Goal: Check status: Check status

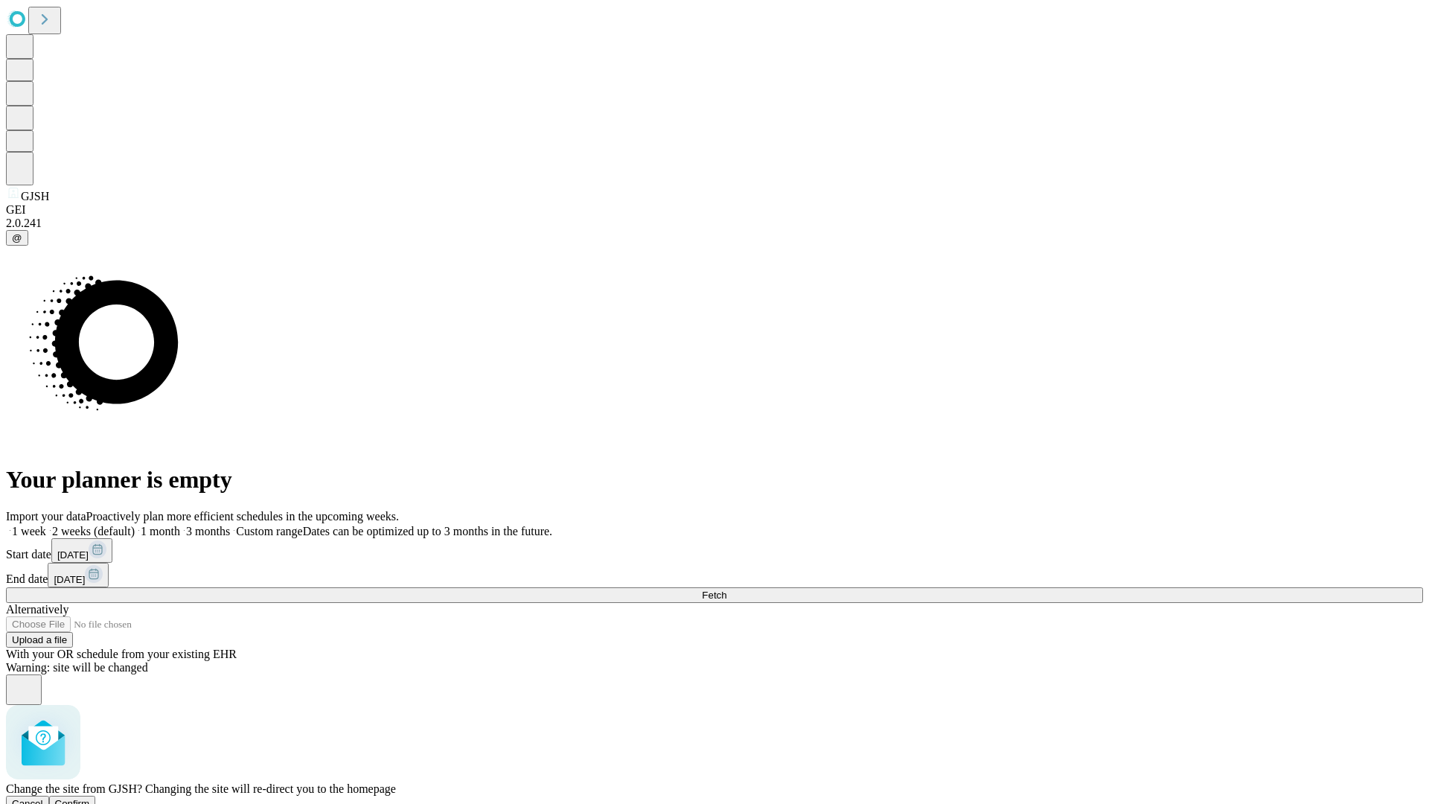
click at [90, 798] on span "Confirm" at bounding box center [72, 803] width 35 height 11
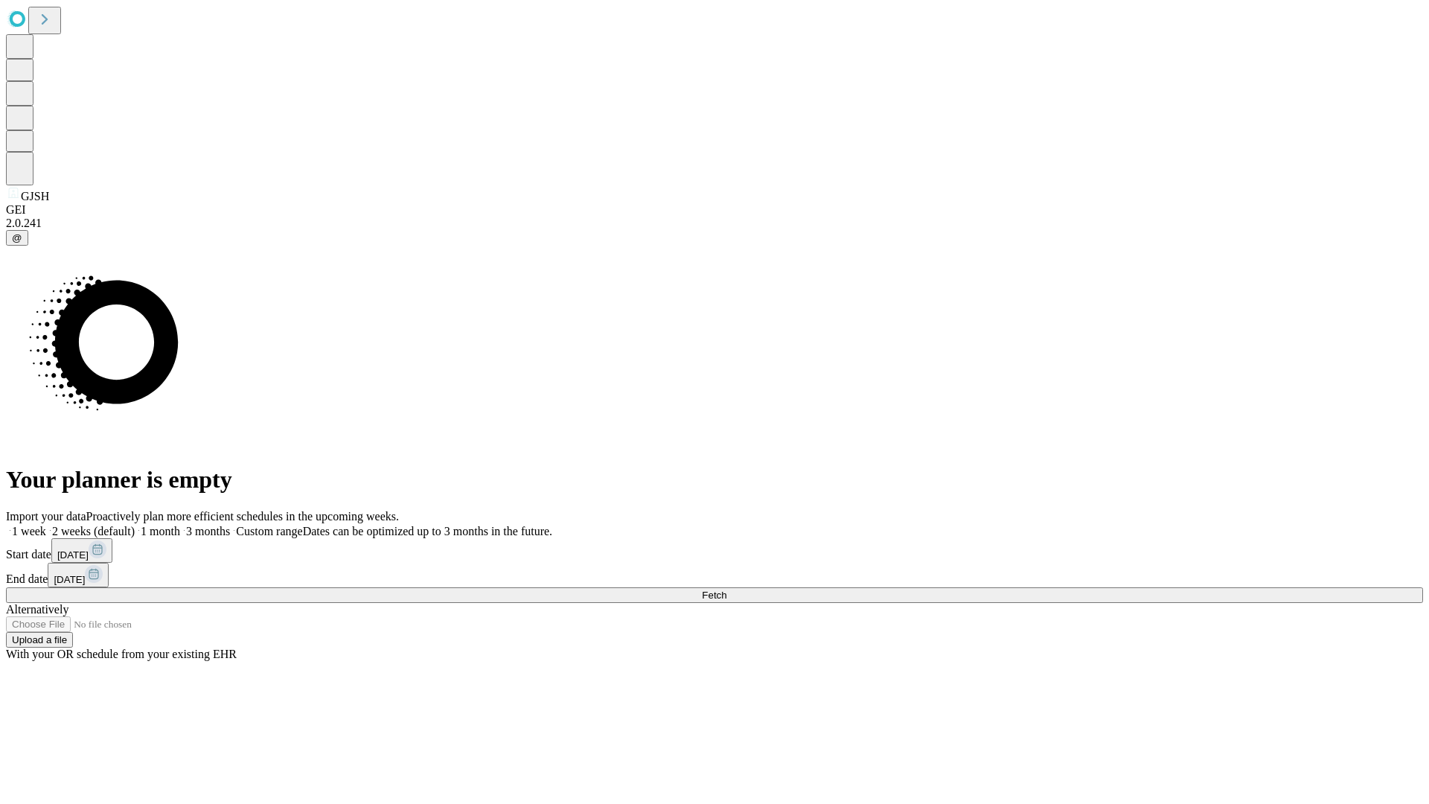
click at [135, 525] on label "2 weeks (default)" at bounding box center [90, 531] width 89 height 13
click at [726, 589] on span "Fetch" at bounding box center [714, 594] width 25 height 11
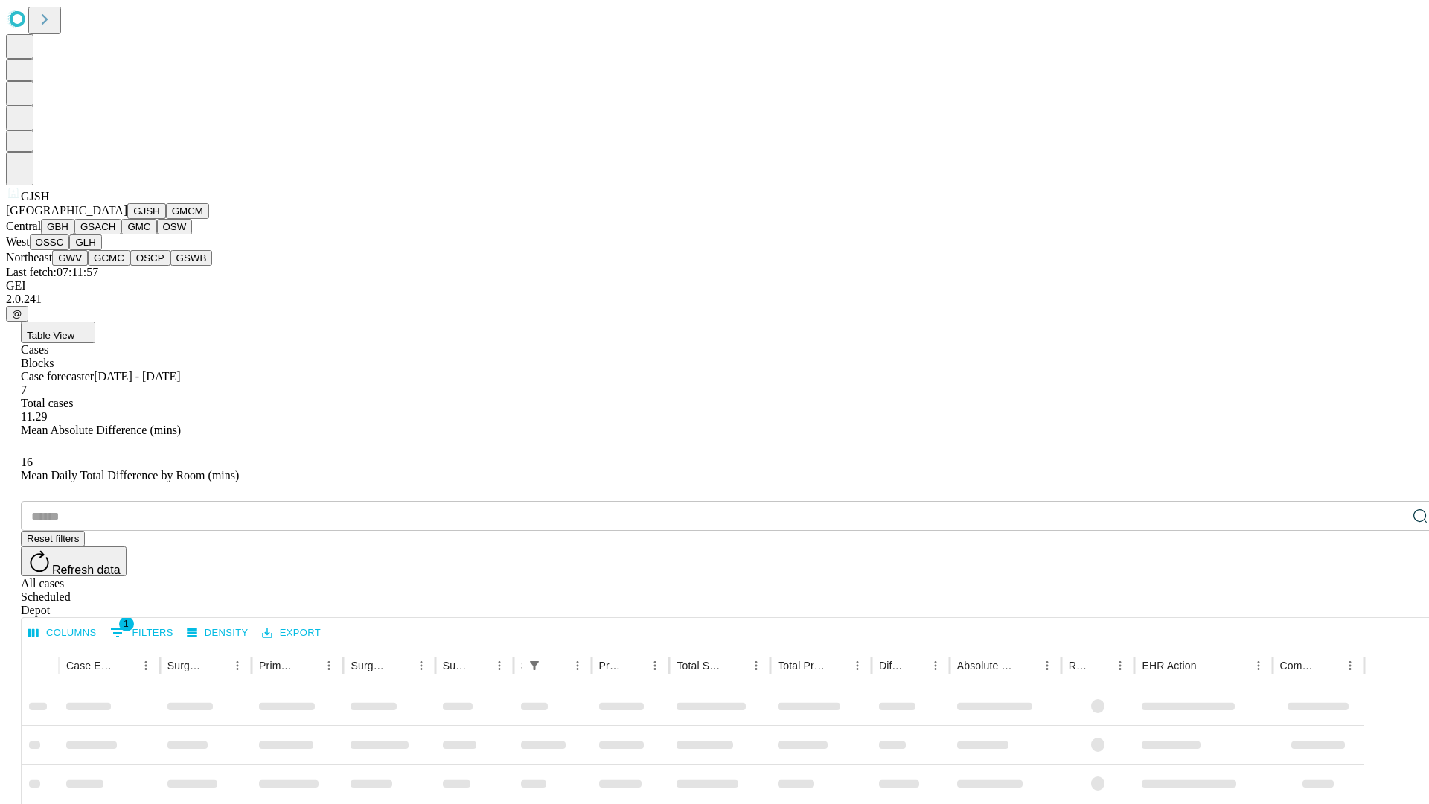
click at [166, 219] on button "GMCM" at bounding box center [187, 211] width 43 height 16
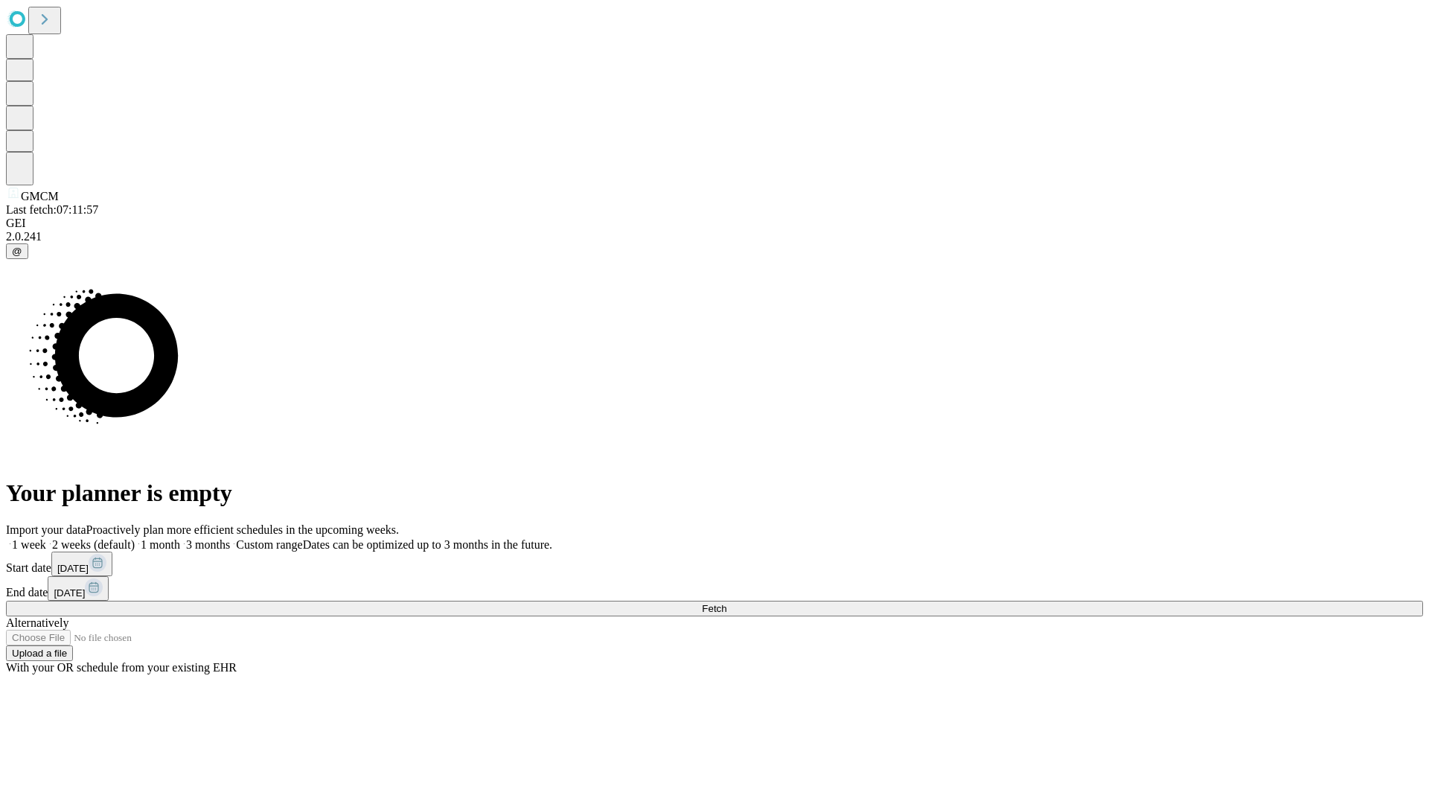
click at [135, 538] on label "2 weeks (default)" at bounding box center [90, 544] width 89 height 13
click at [726, 603] on span "Fetch" at bounding box center [714, 608] width 25 height 11
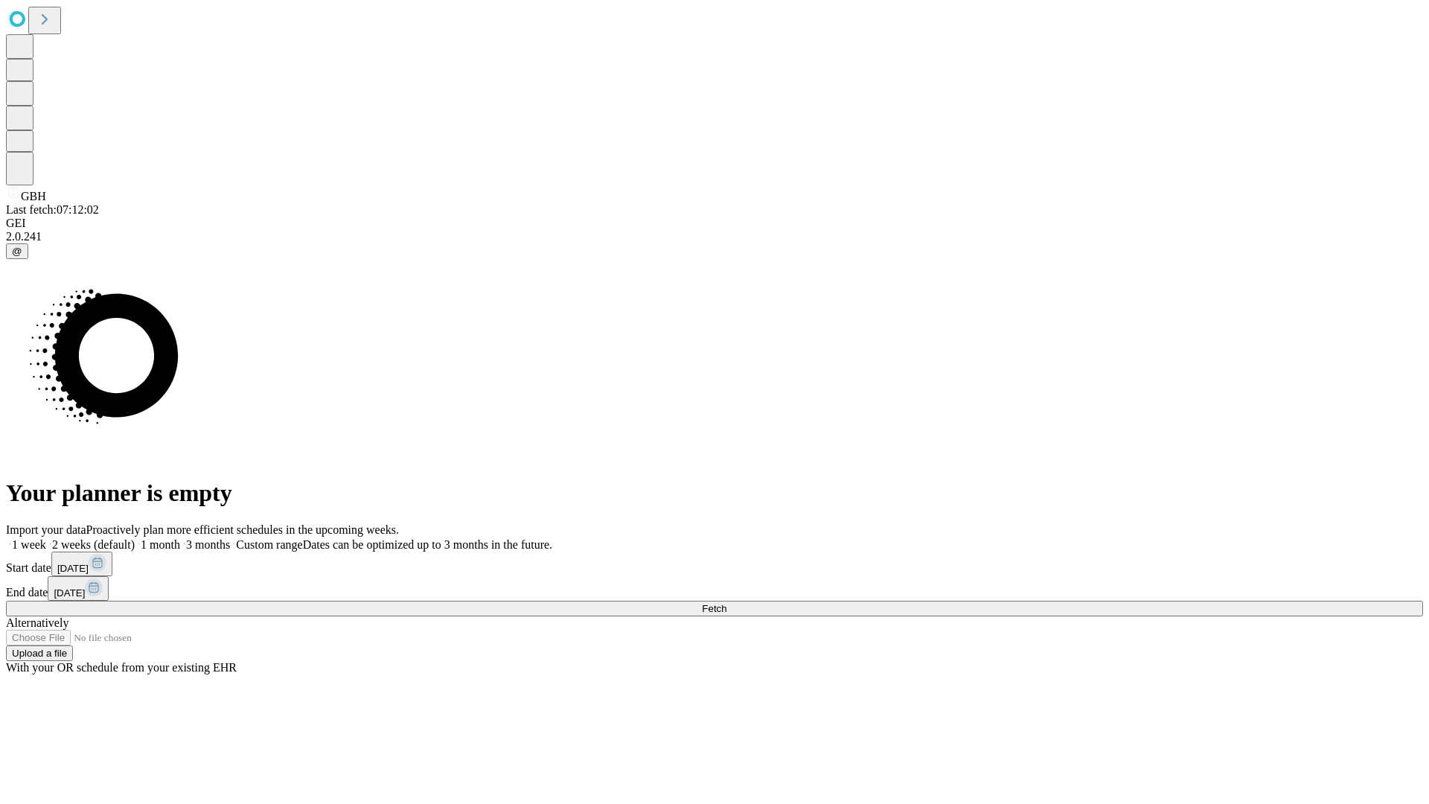
click at [135, 538] on label "2 weeks (default)" at bounding box center [90, 544] width 89 height 13
click at [726, 603] on span "Fetch" at bounding box center [714, 608] width 25 height 11
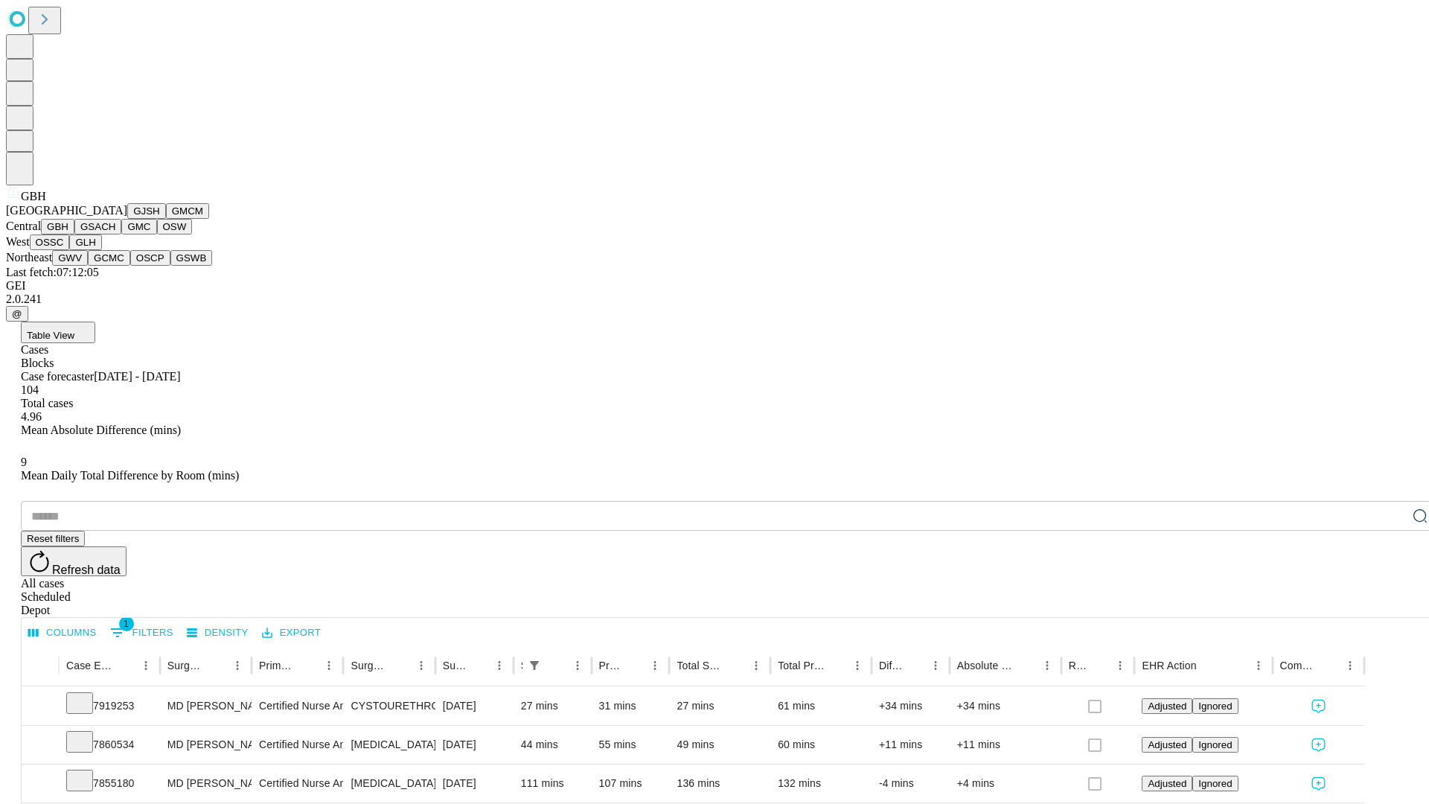
click at [115, 234] on button "GSACH" at bounding box center [97, 227] width 47 height 16
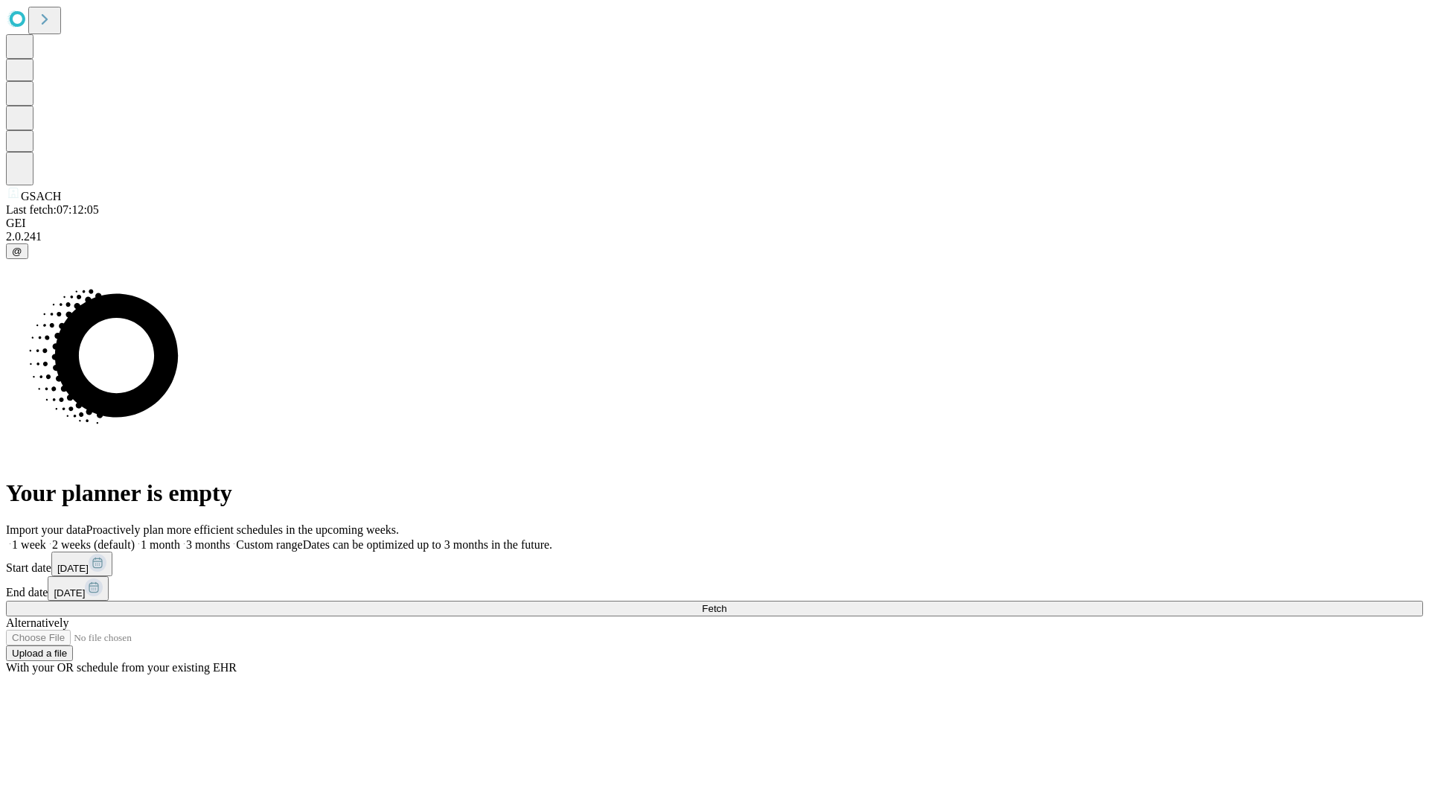
click at [135, 538] on label "2 weeks (default)" at bounding box center [90, 544] width 89 height 13
click at [726, 603] on span "Fetch" at bounding box center [714, 608] width 25 height 11
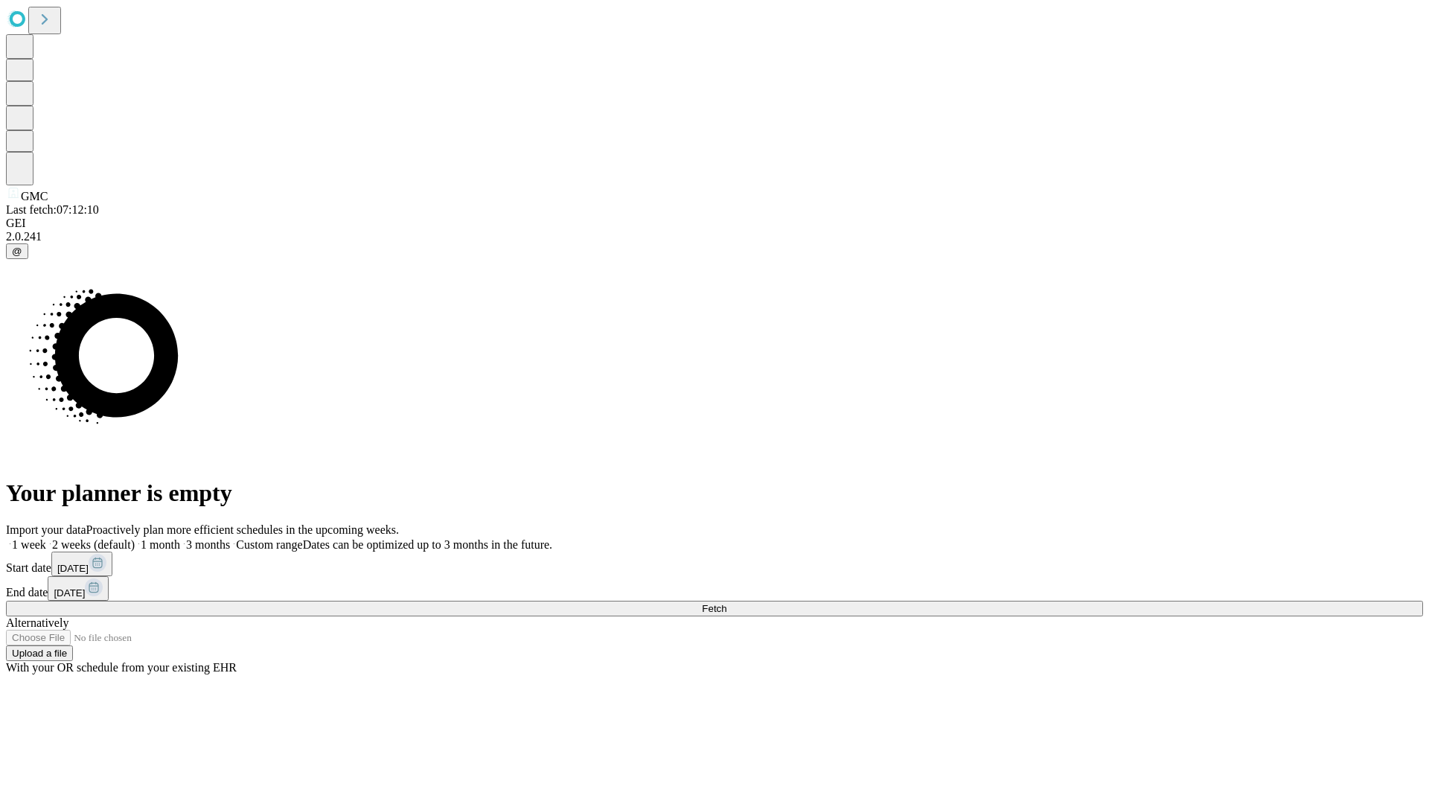
click at [135, 538] on label "2 weeks (default)" at bounding box center [90, 544] width 89 height 13
click at [726, 603] on span "Fetch" at bounding box center [714, 608] width 25 height 11
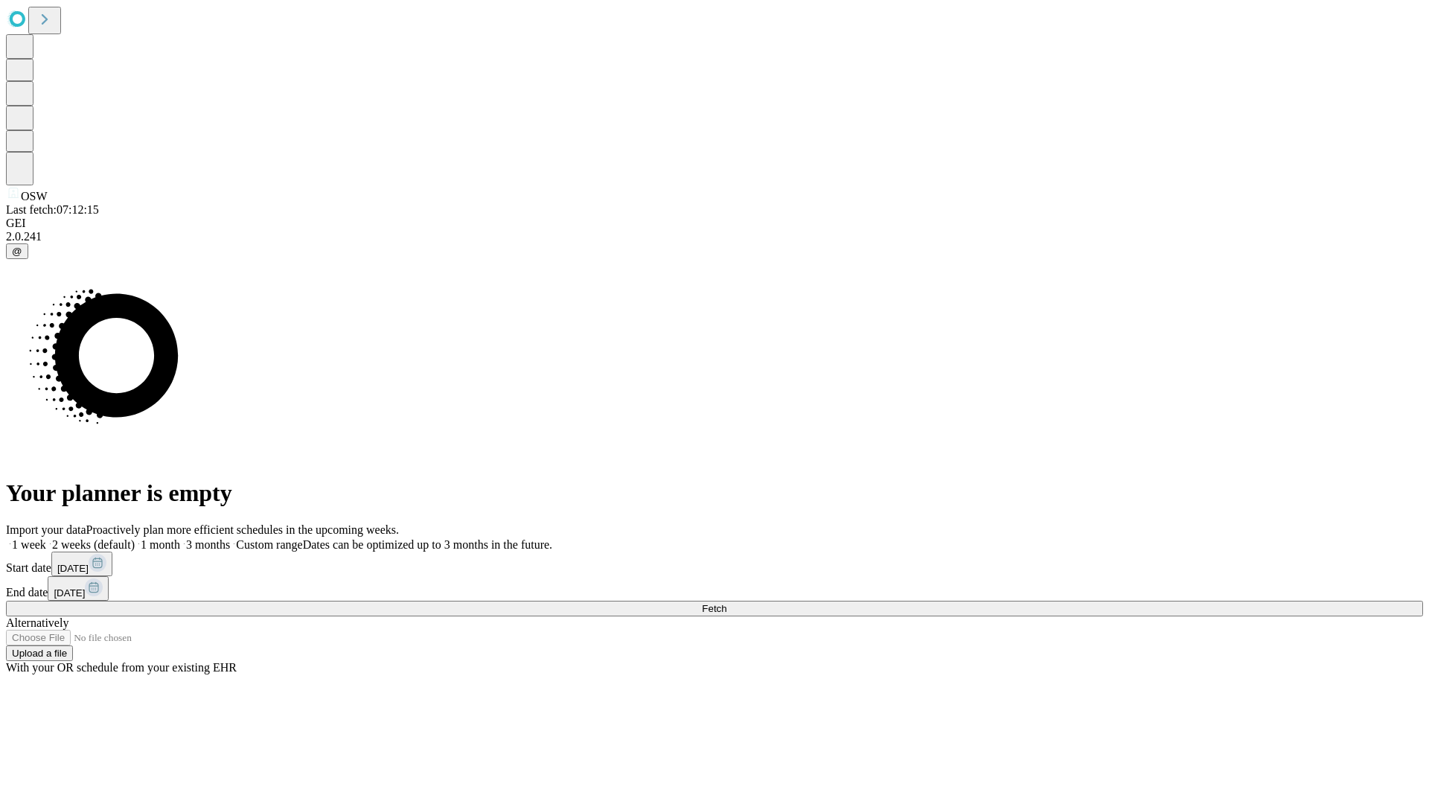
click at [135, 538] on label "2 weeks (default)" at bounding box center [90, 544] width 89 height 13
click at [726, 603] on span "Fetch" at bounding box center [714, 608] width 25 height 11
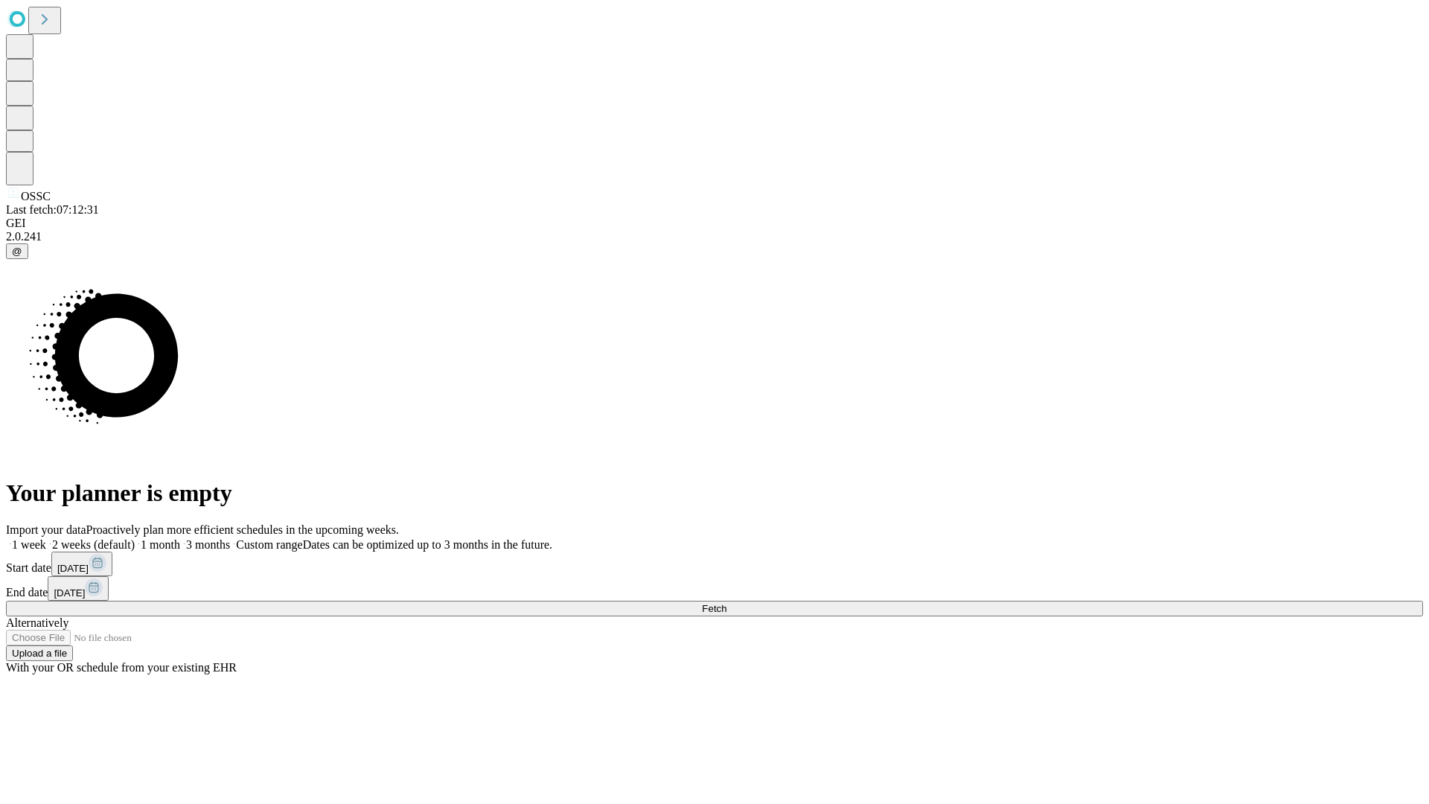
click at [135, 538] on label "2 weeks (default)" at bounding box center [90, 544] width 89 height 13
click at [726, 603] on span "Fetch" at bounding box center [714, 608] width 25 height 11
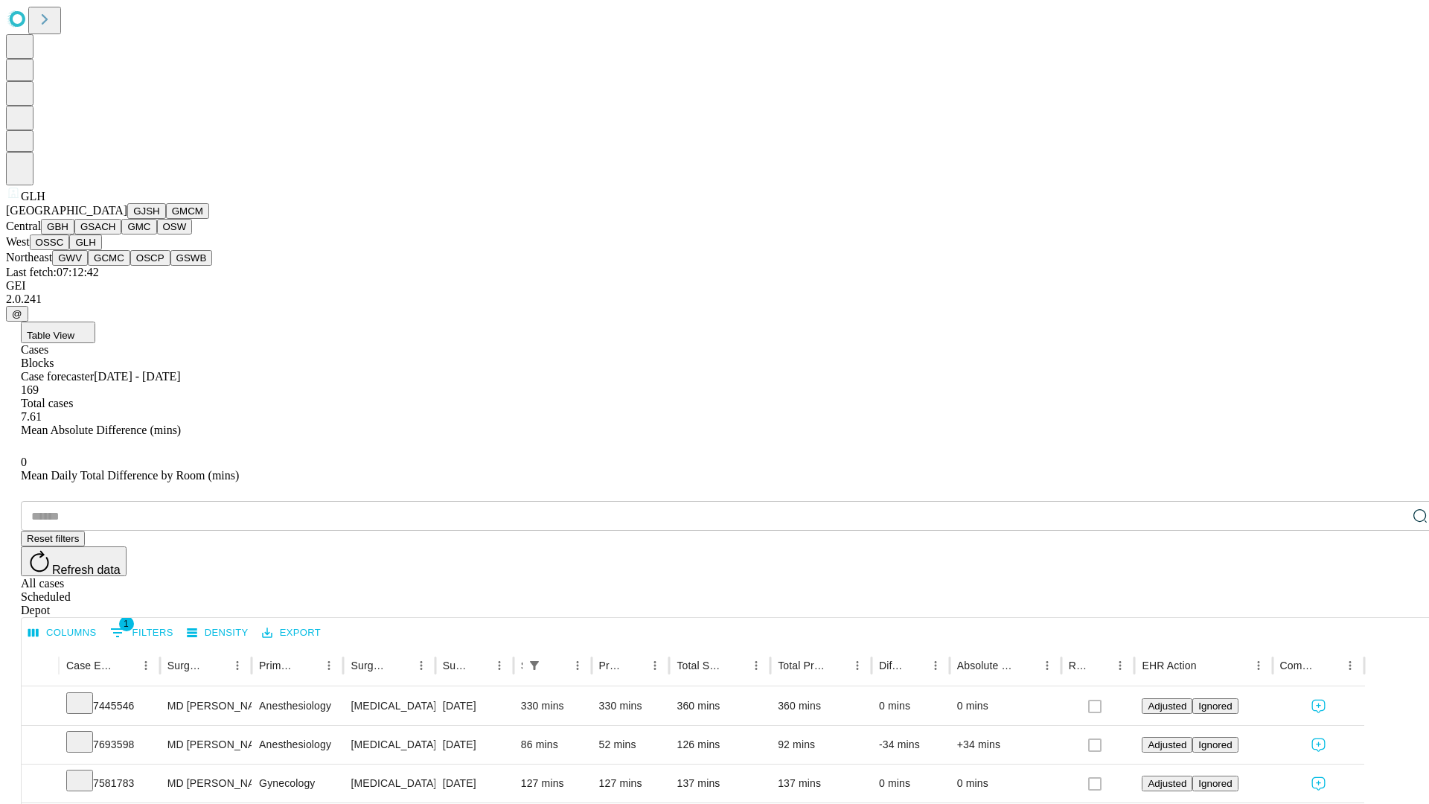
click at [88, 266] on button "GWV" at bounding box center [70, 258] width 36 height 16
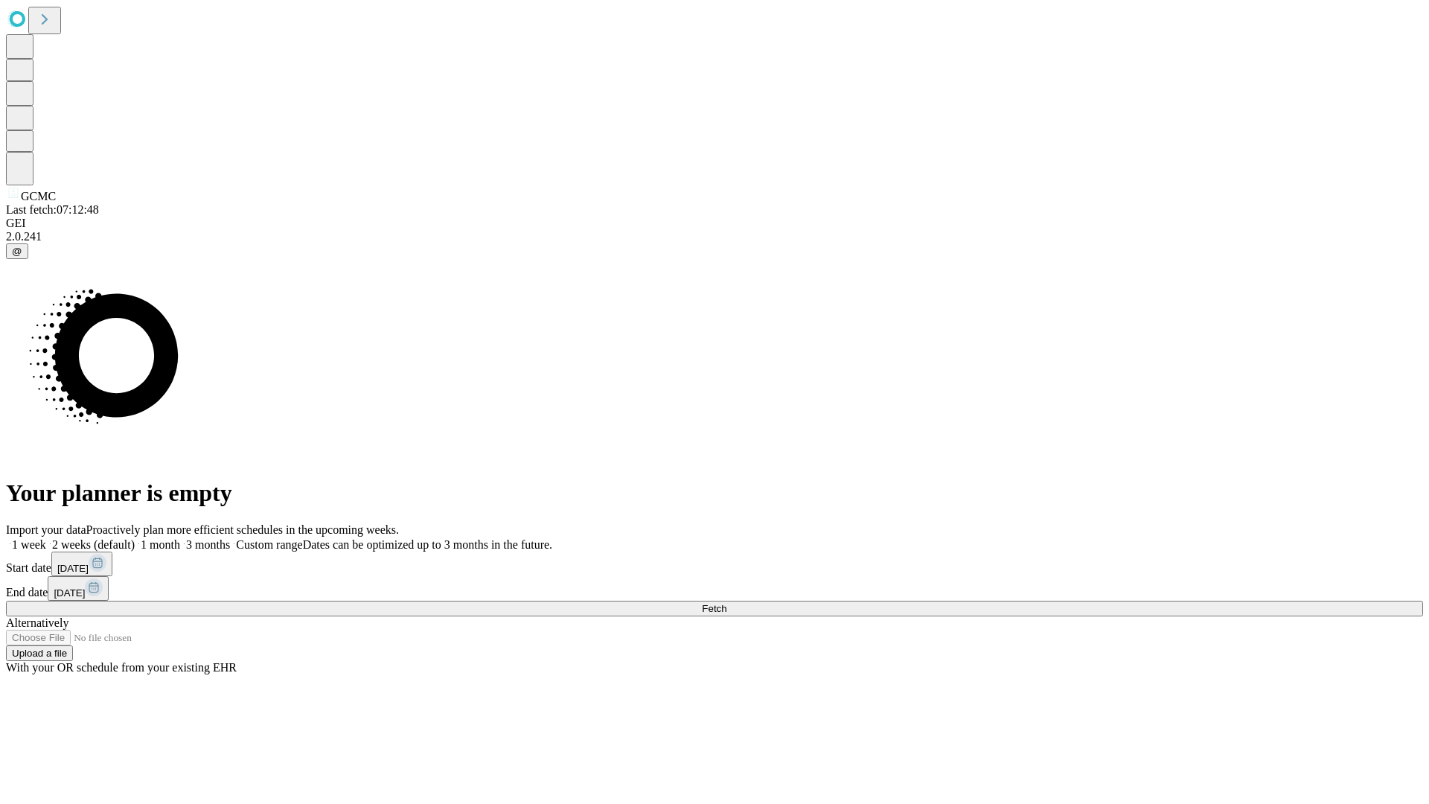
click at [726, 603] on span "Fetch" at bounding box center [714, 608] width 25 height 11
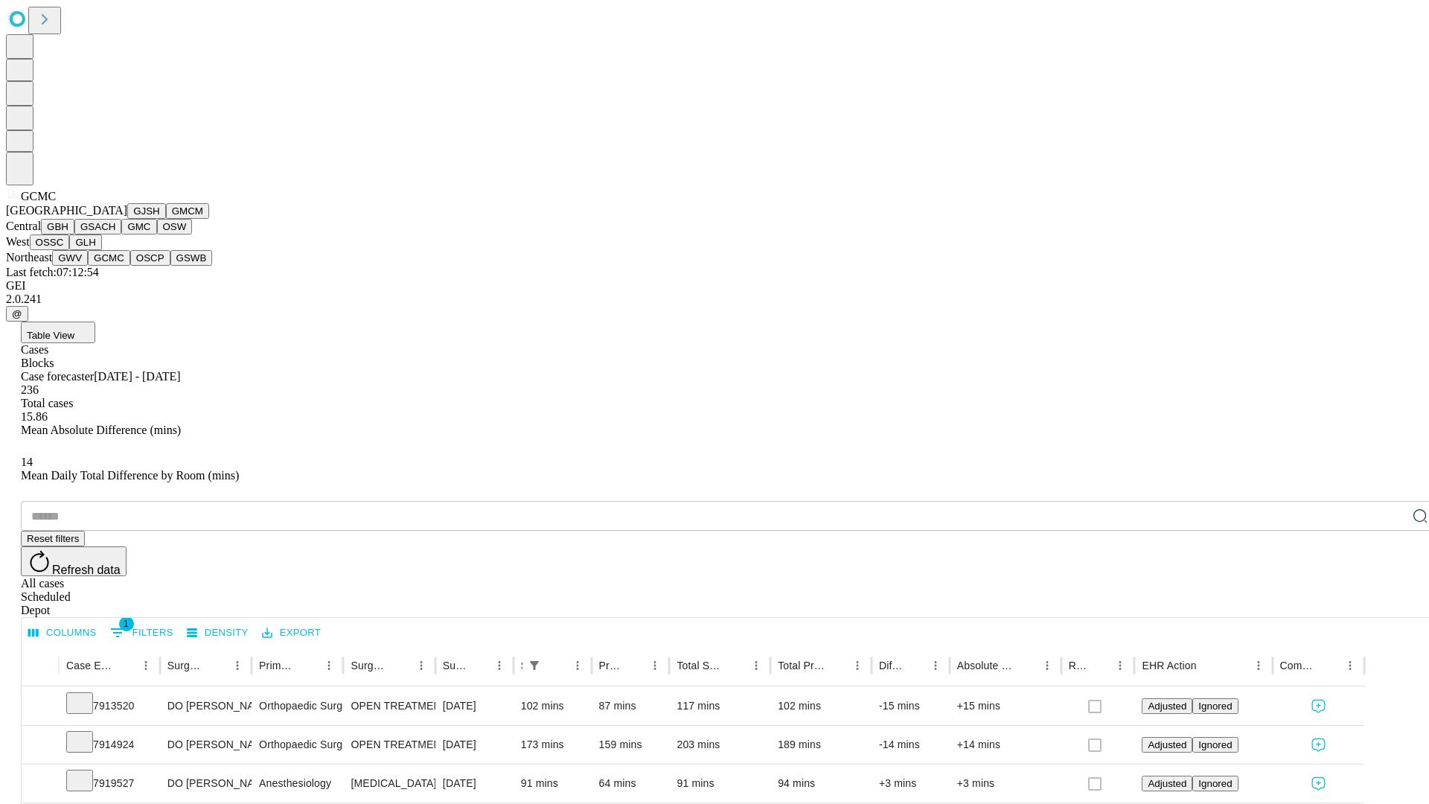
click at [130, 266] on button "OSCP" at bounding box center [150, 258] width 40 height 16
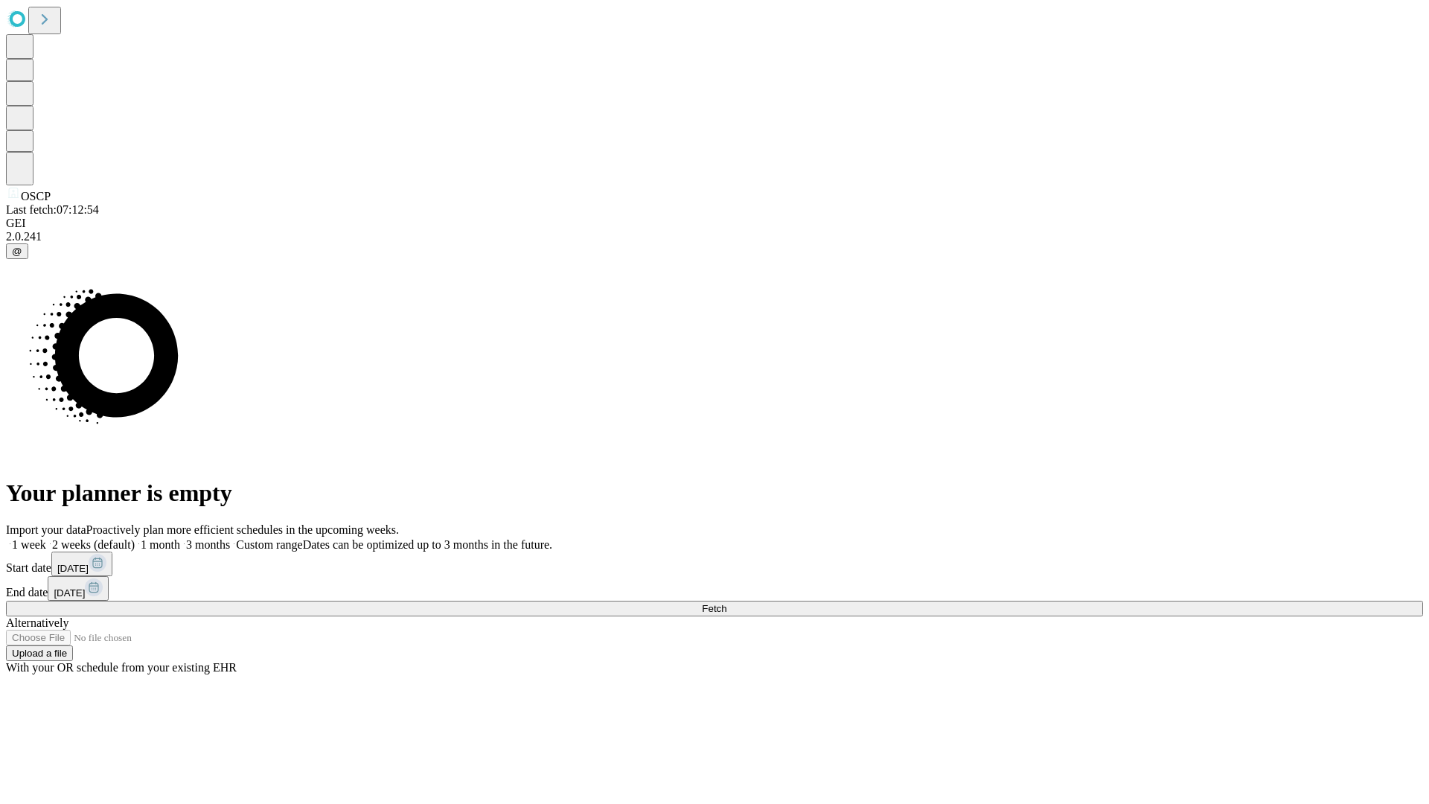
click at [135, 538] on label "2 weeks (default)" at bounding box center [90, 544] width 89 height 13
click at [726, 603] on span "Fetch" at bounding box center [714, 608] width 25 height 11
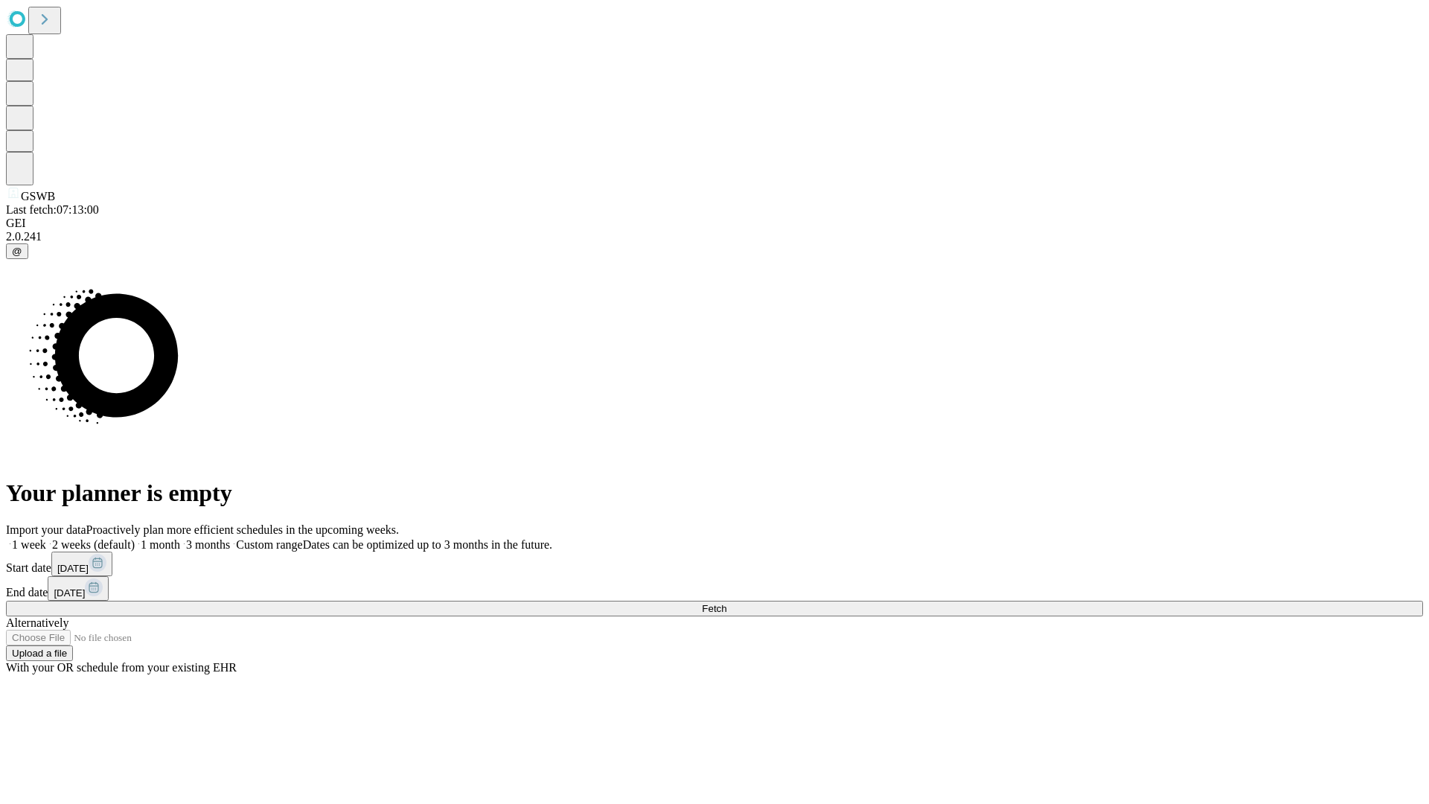
click at [135, 538] on label "2 weeks (default)" at bounding box center [90, 544] width 89 height 13
click at [726, 603] on span "Fetch" at bounding box center [714, 608] width 25 height 11
